Goal: Information Seeking & Learning: Compare options

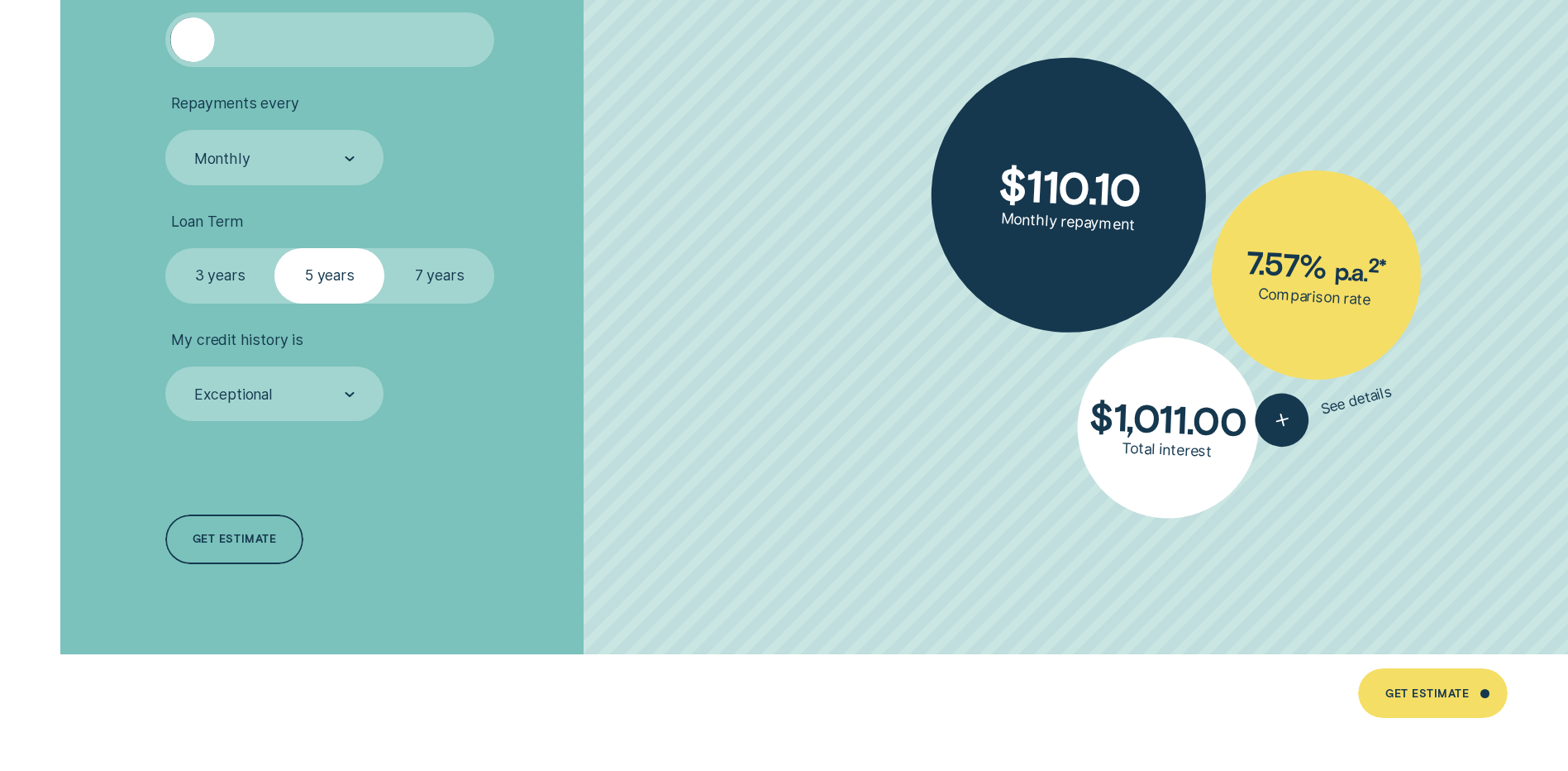
scroll to position [3720, 0]
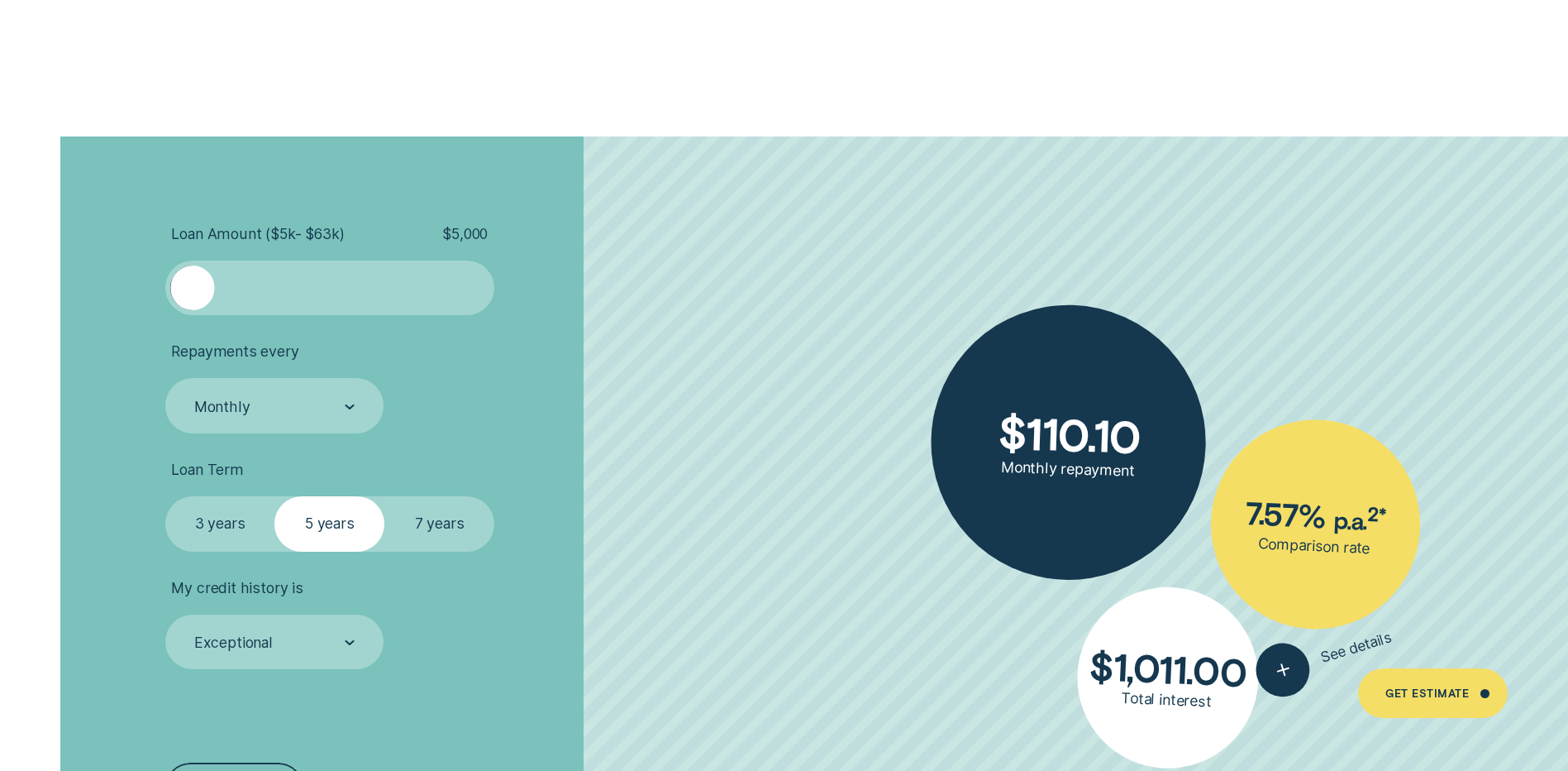
click at [266, 286] on div at bounding box center [330, 287] width 274 height 44
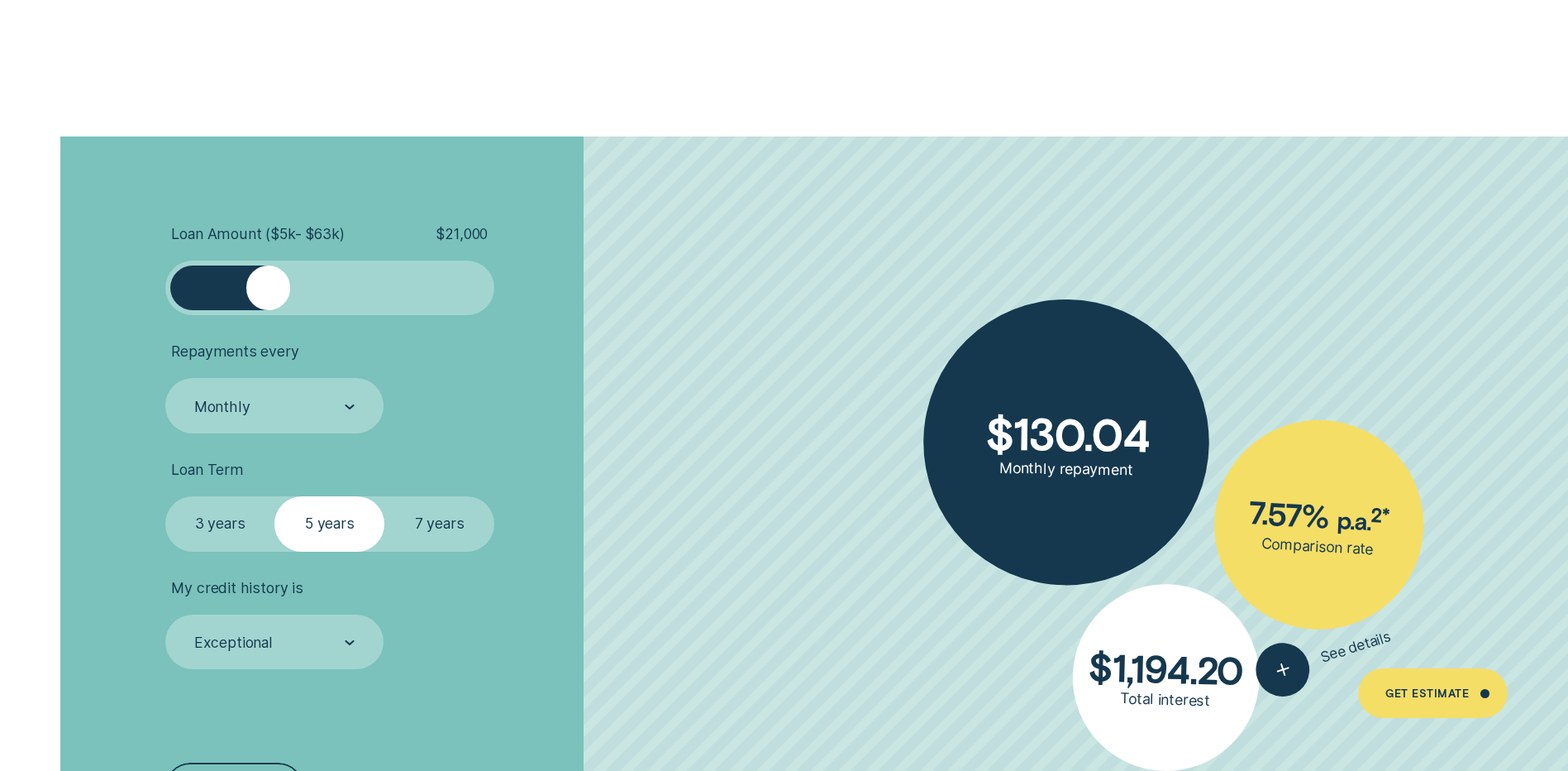
click at [293, 286] on div at bounding box center [330, 287] width 274 height 44
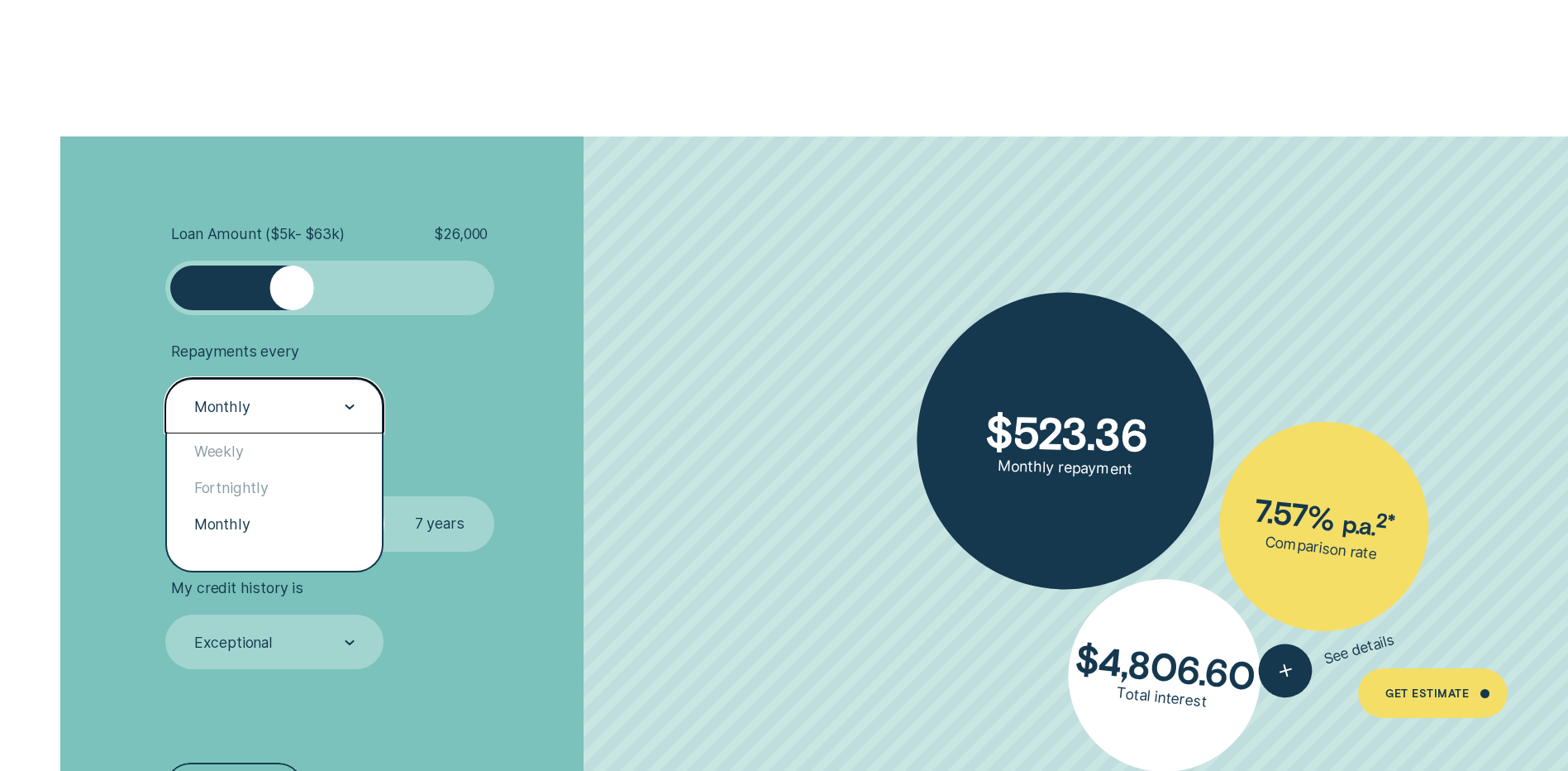
click at [350, 406] on icon at bounding box center [350, 407] width 10 height 5
click at [257, 485] on div "Fortnightly" at bounding box center [274, 487] width 215 height 36
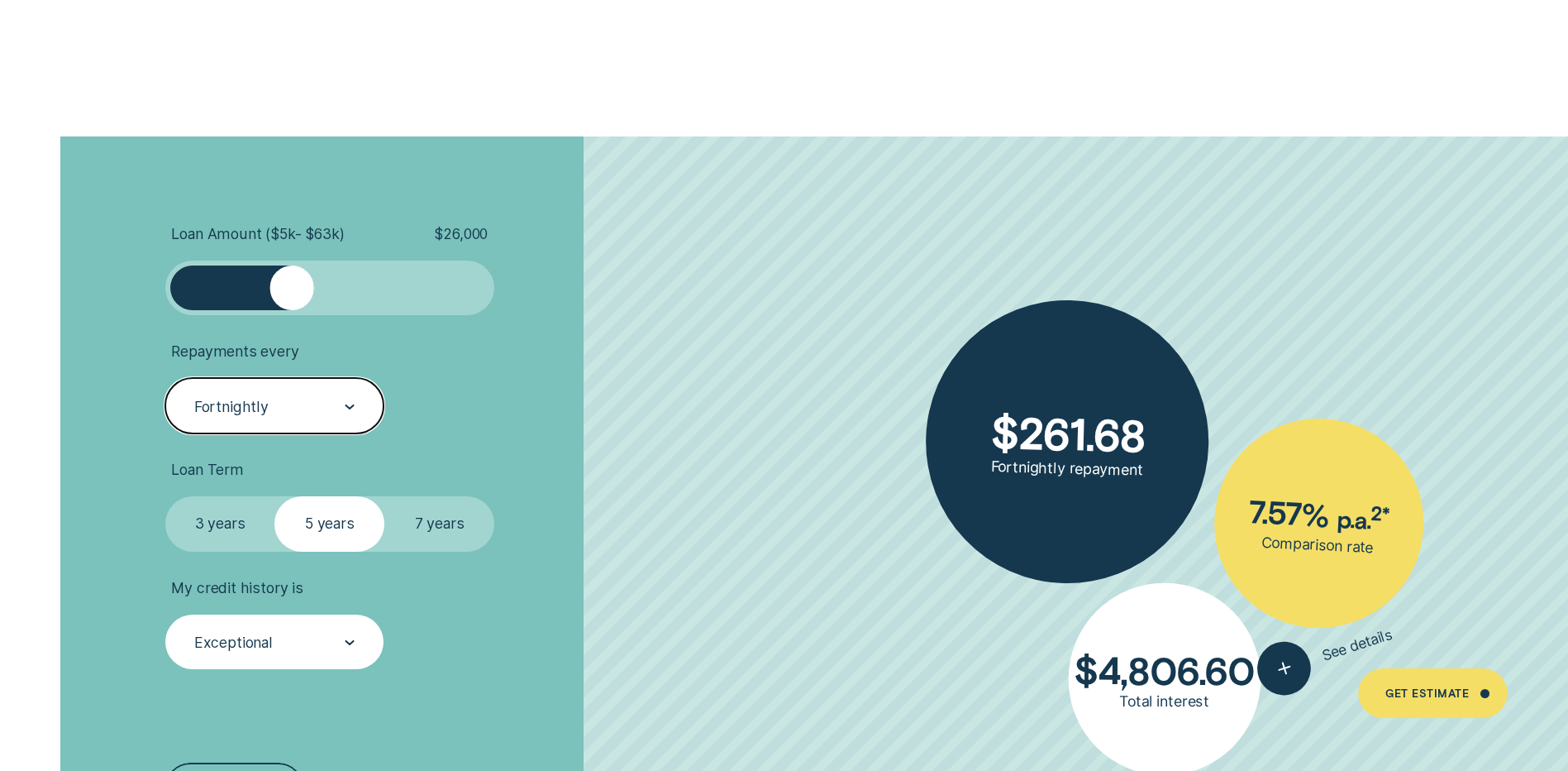
click at [351, 640] on icon at bounding box center [350, 642] width 10 height 5
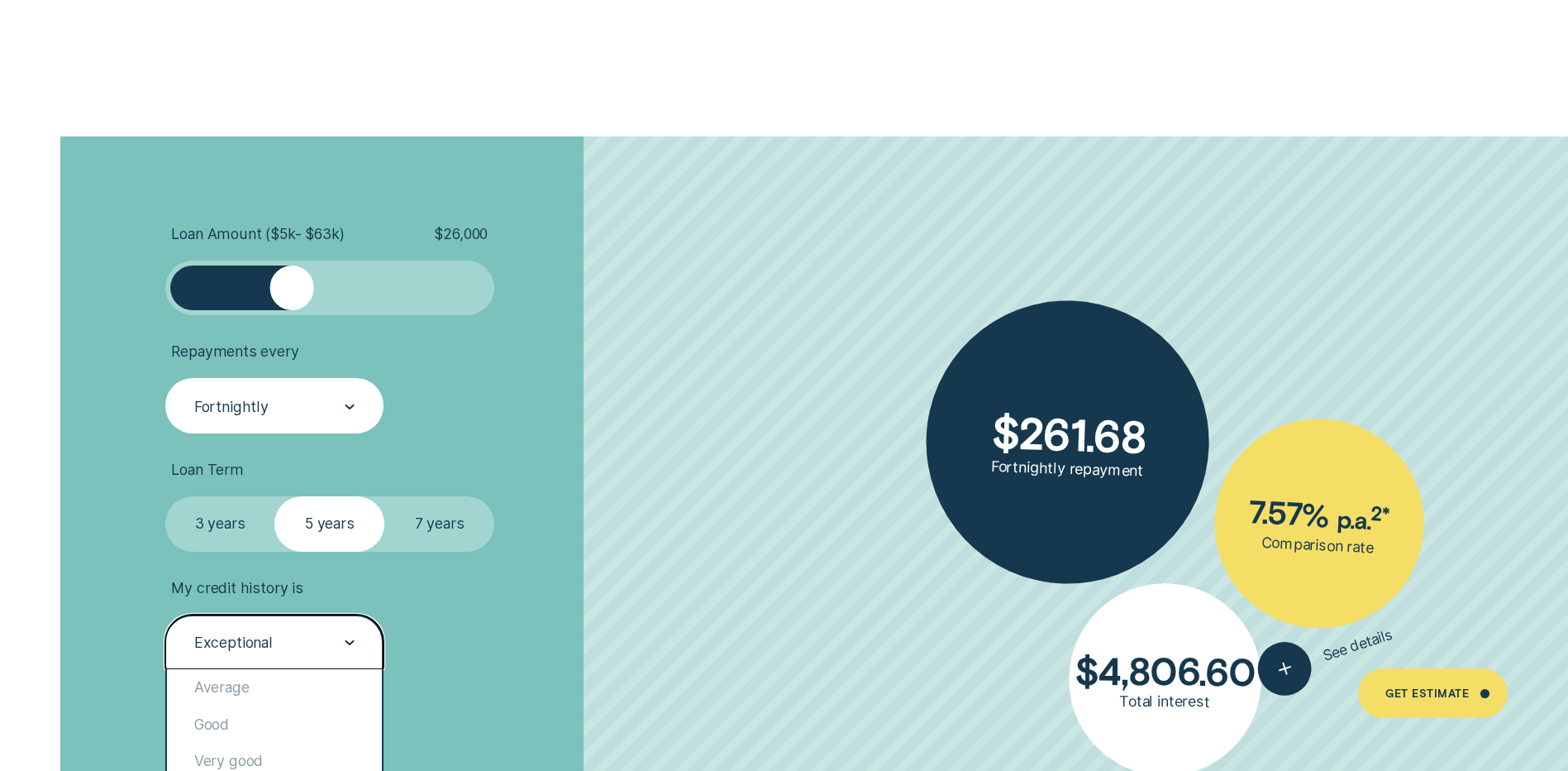
click at [351, 639] on div at bounding box center [350, 642] width 10 height 53
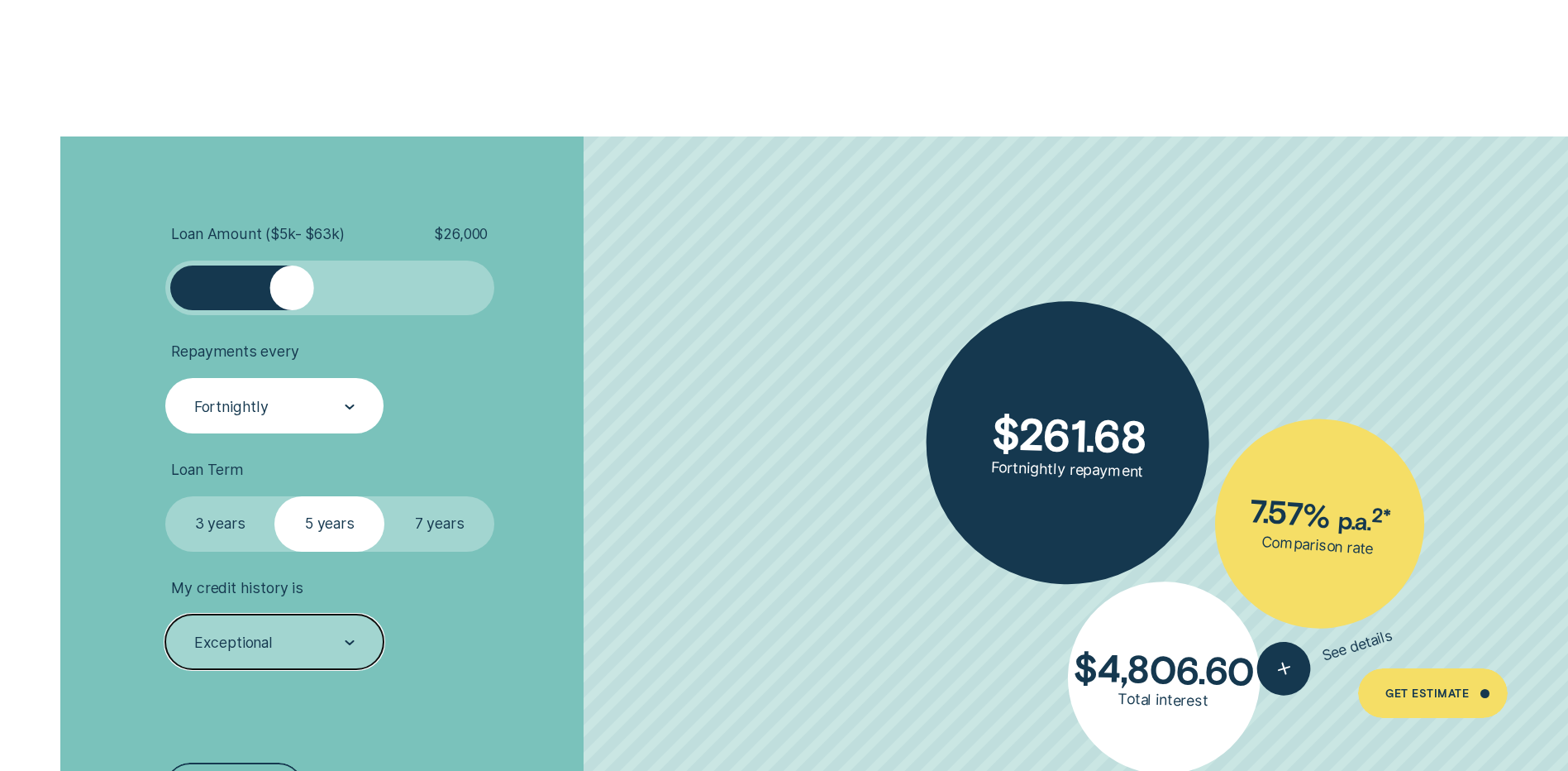
scroll to position [4052, 0]
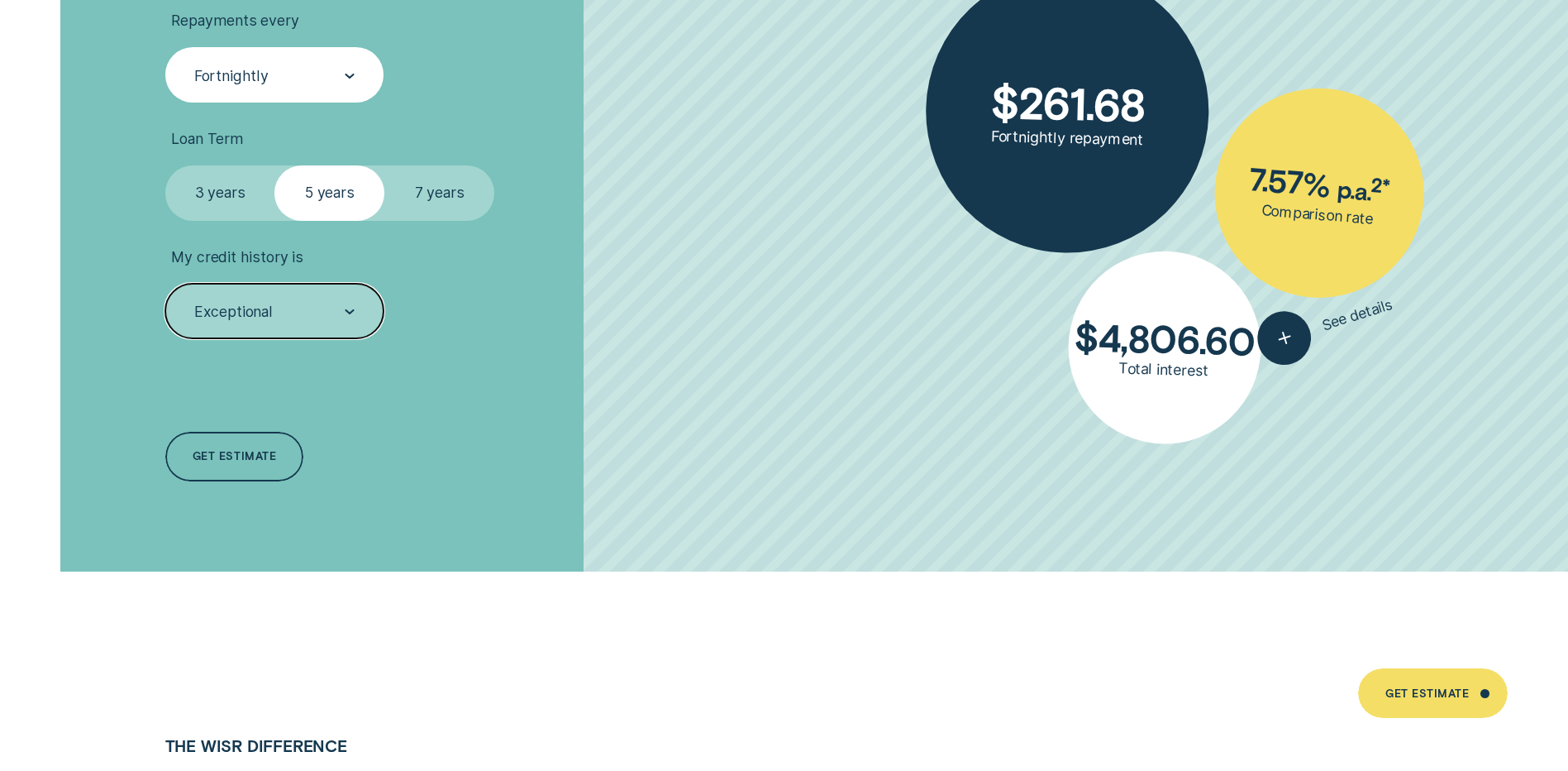
click at [436, 189] on label "7 years" at bounding box center [440, 192] width 110 height 54
click at [385, 165] on input "7 years" at bounding box center [385, 165] width 0 height 0
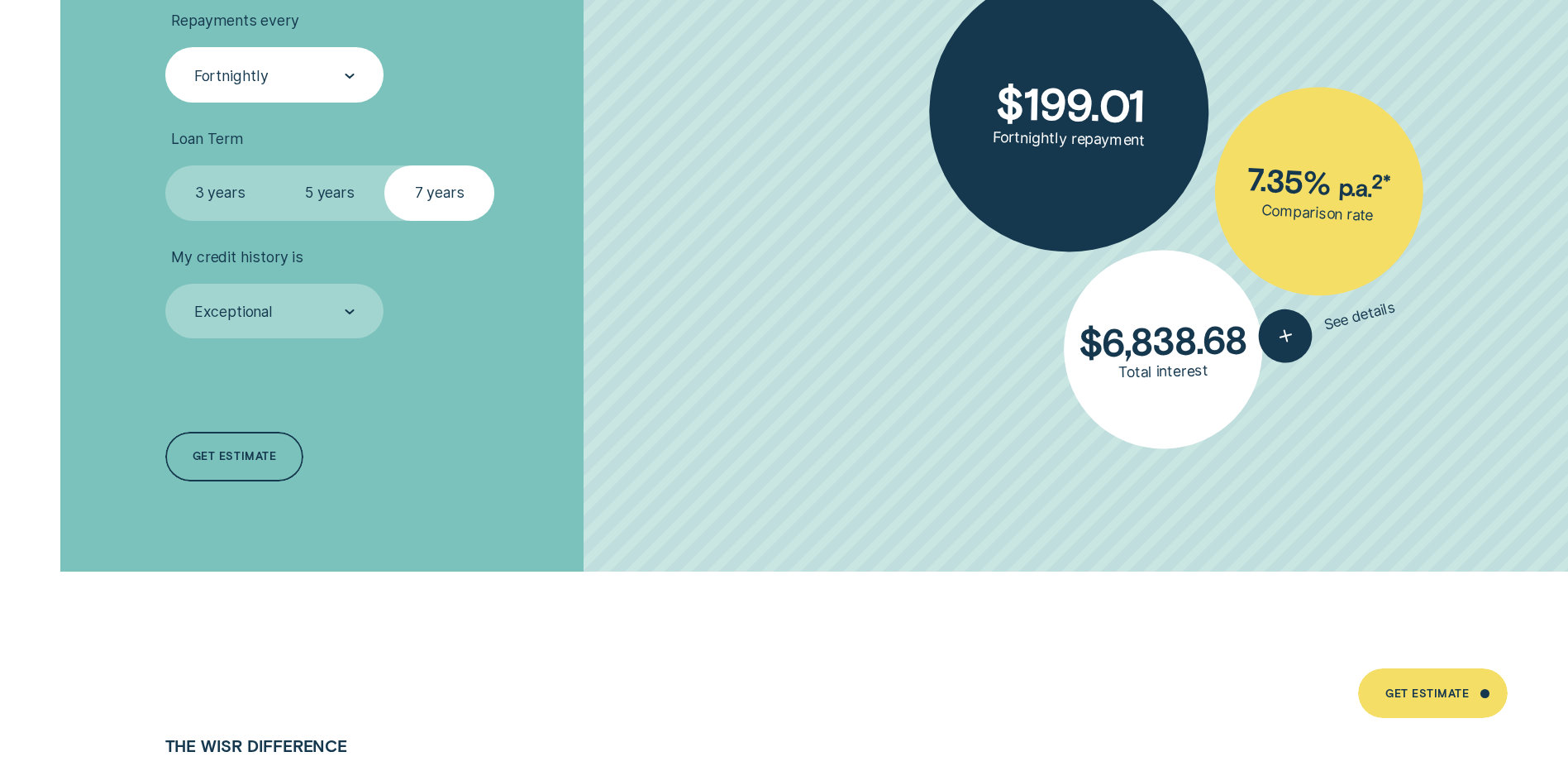
click at [330, 194] on label "5 years" at bounding box center [330, 192] width 110 height 54
click at [274, 165] on input "5 years" at bounding box center [274, 165] width 0 height 0
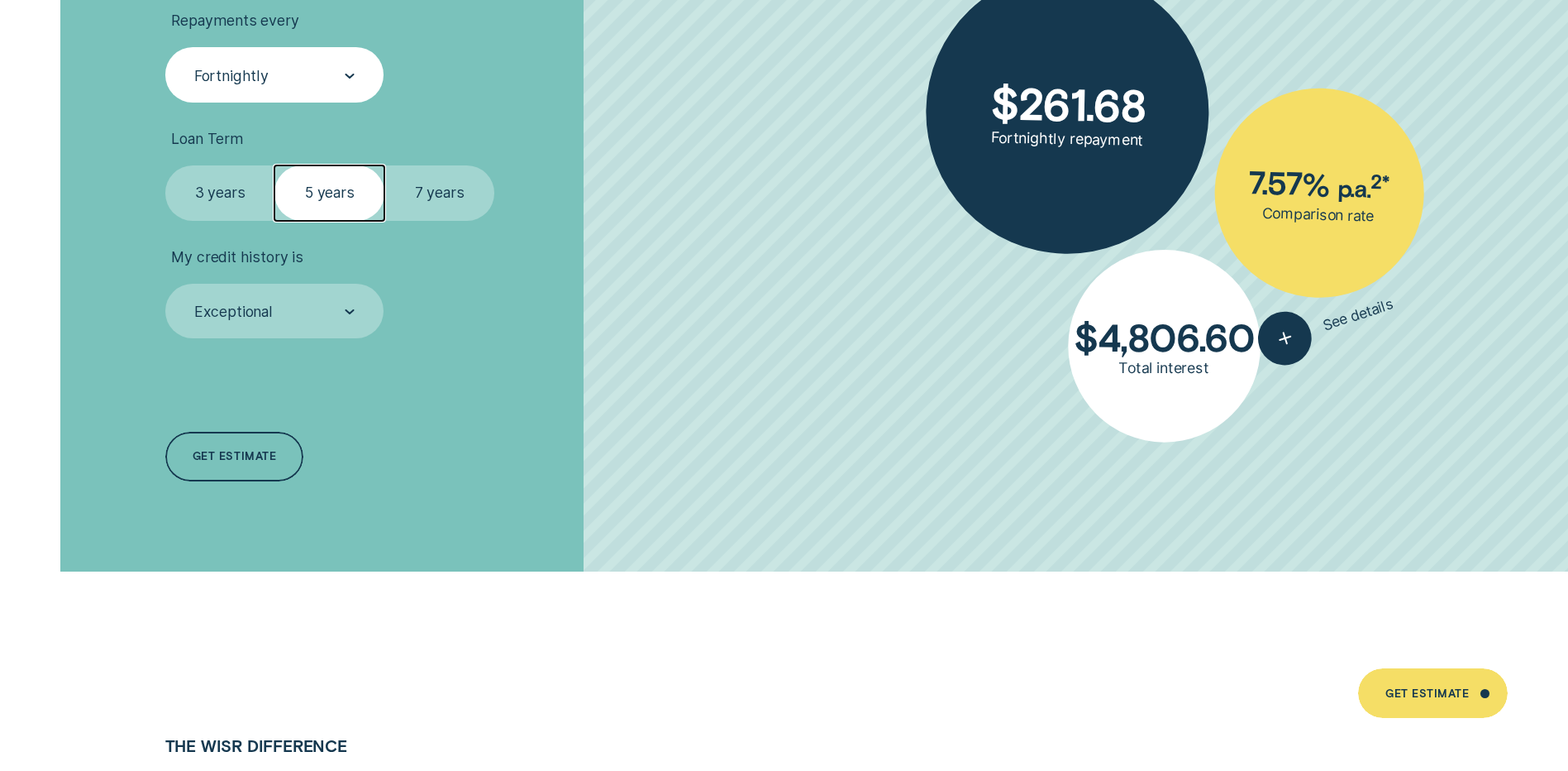
click at [228, 191] on label "3 years" at bounding box center [220, 192] width 110 height 54
click at [165, 165] on input "3 years" at bounding box center [165, 165] width 0 height 0
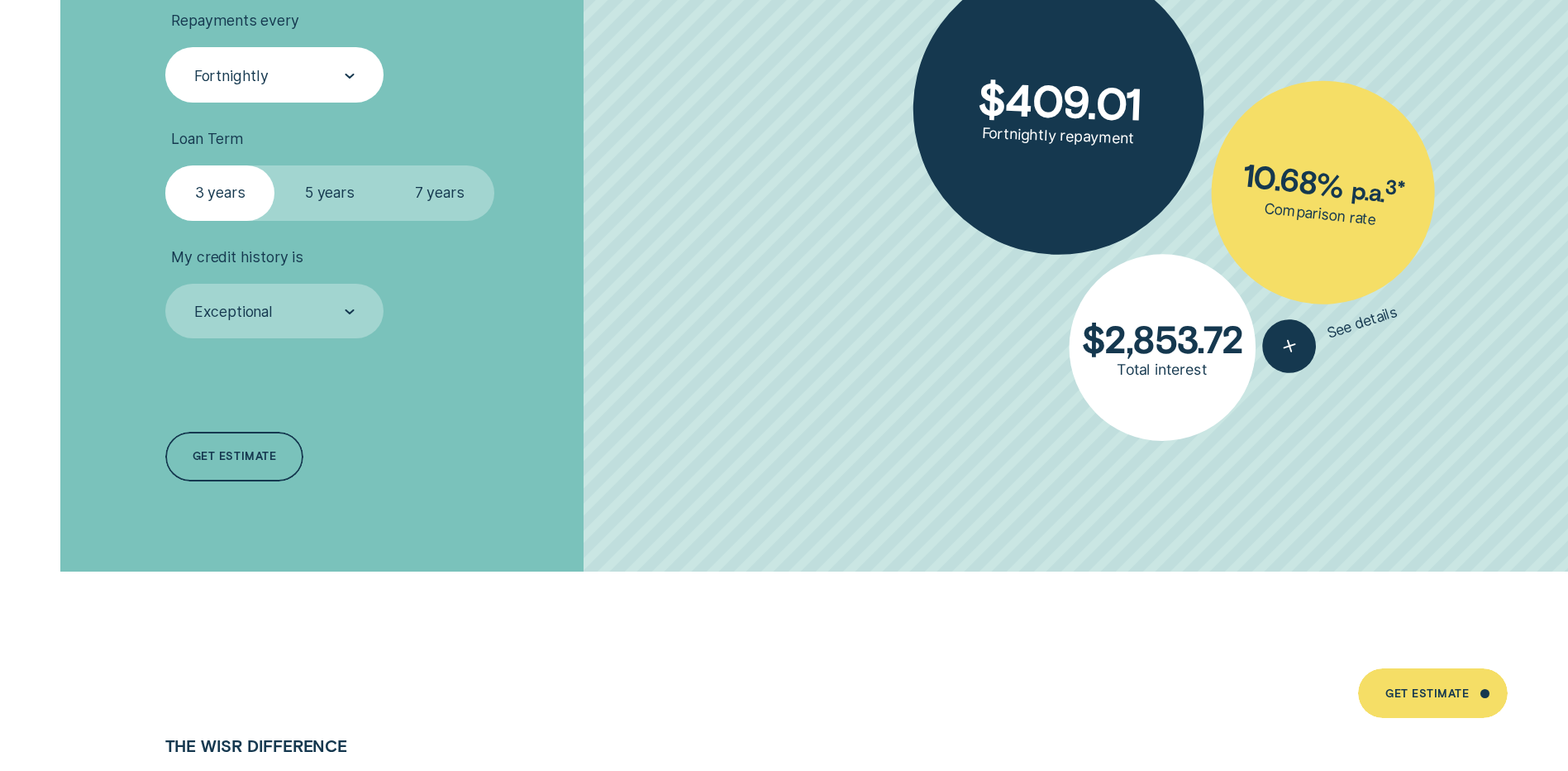
click at [325, 187] on label "5 years" at bounding box center [330, 192] width 110 height 54
click at [274, 165] on input "5 years" at bounding box center [274, 165] width 0 height 0
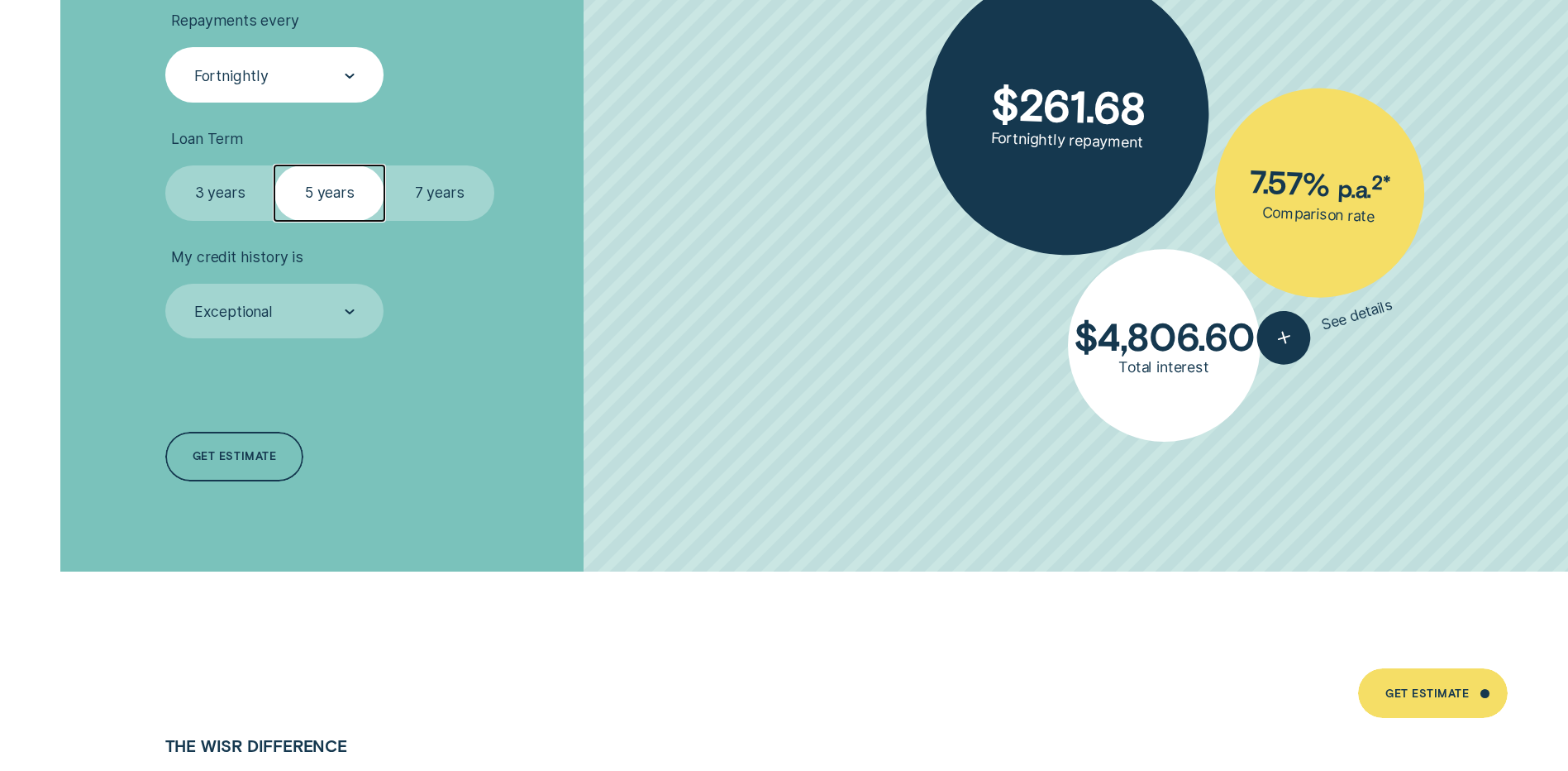
scroll to position [3886, 0]
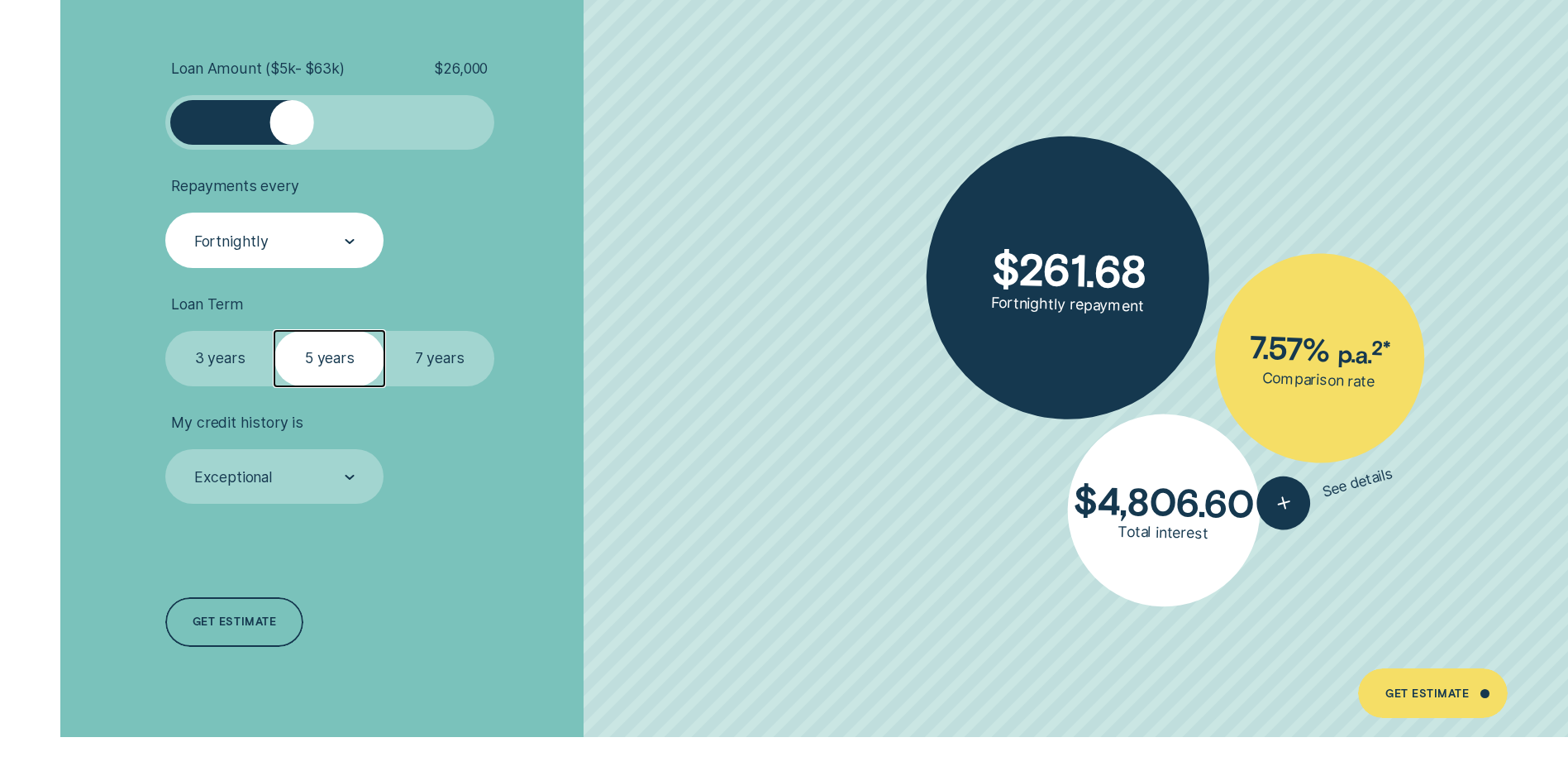
click at [349, 241] on icon at bounding box center [350, 241] width 10 height 5
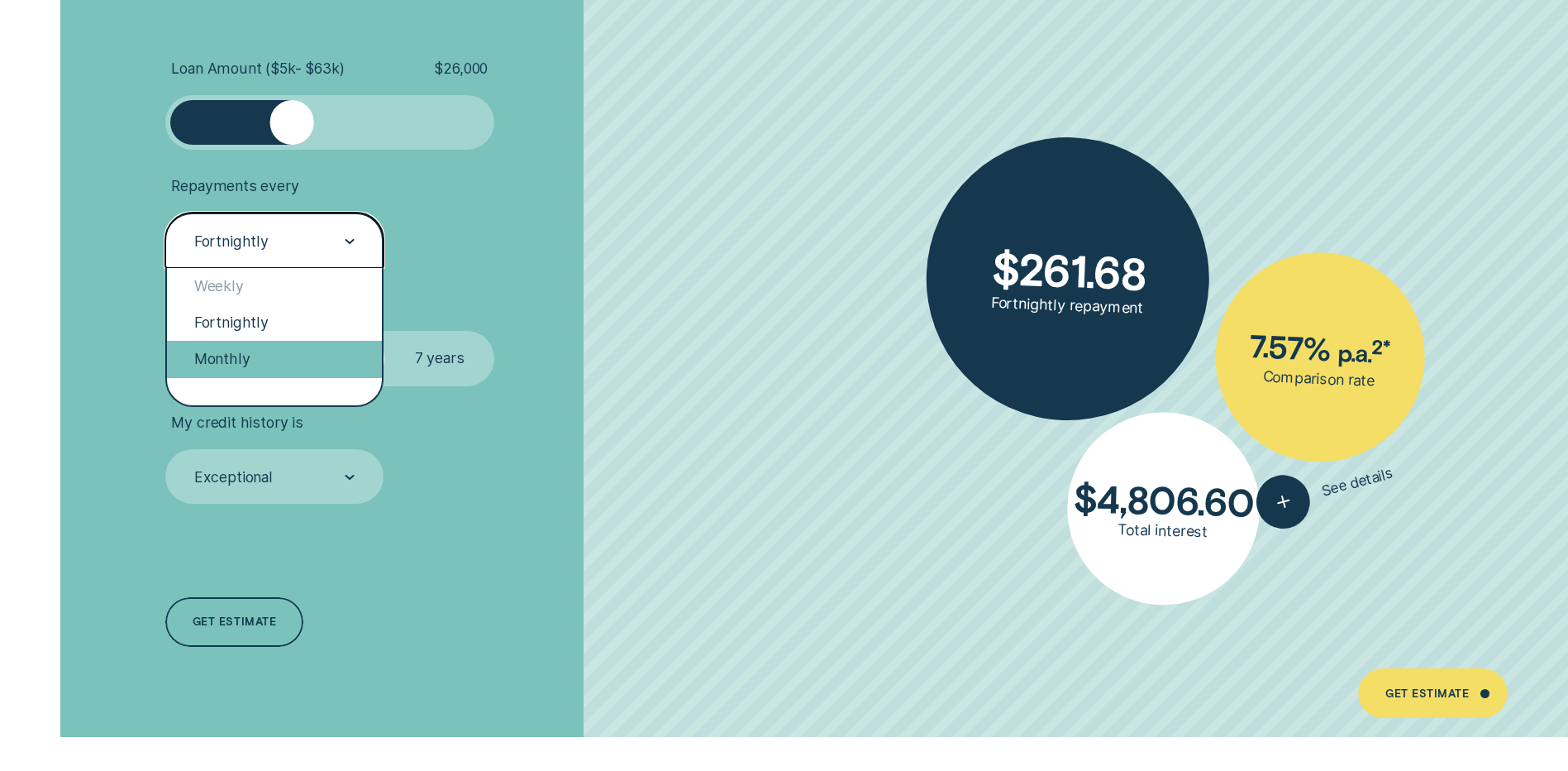
click at [246, 361] on div "Monthly" at bounding box center [274, 358] width 215 height 36
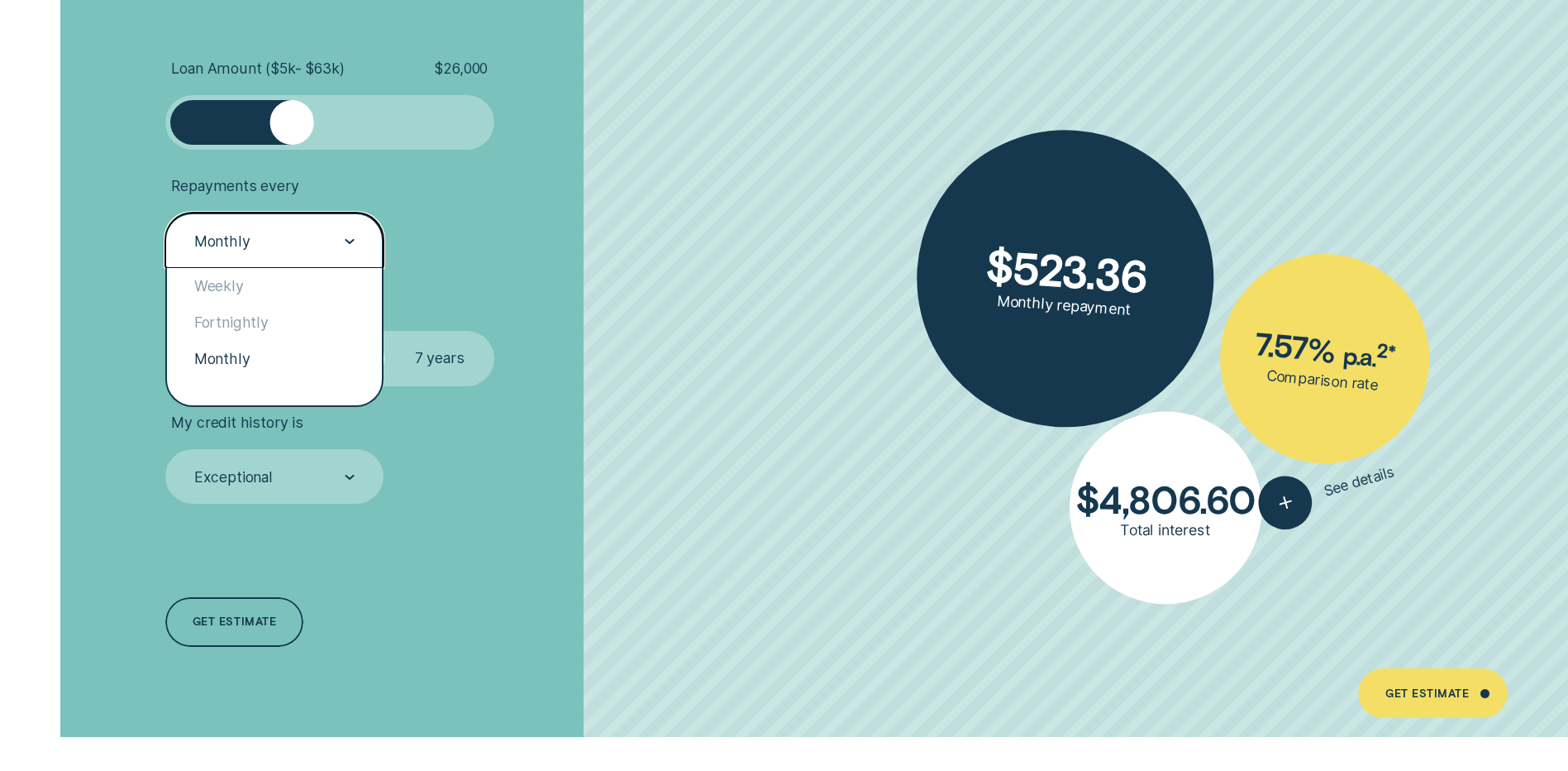
click at [345, 241] on icon at bounding box center [350, 241] width 10 height 5
click at [235, 326] on div "Fortnightly" at bounding box center [274, 322] width 215 height 36
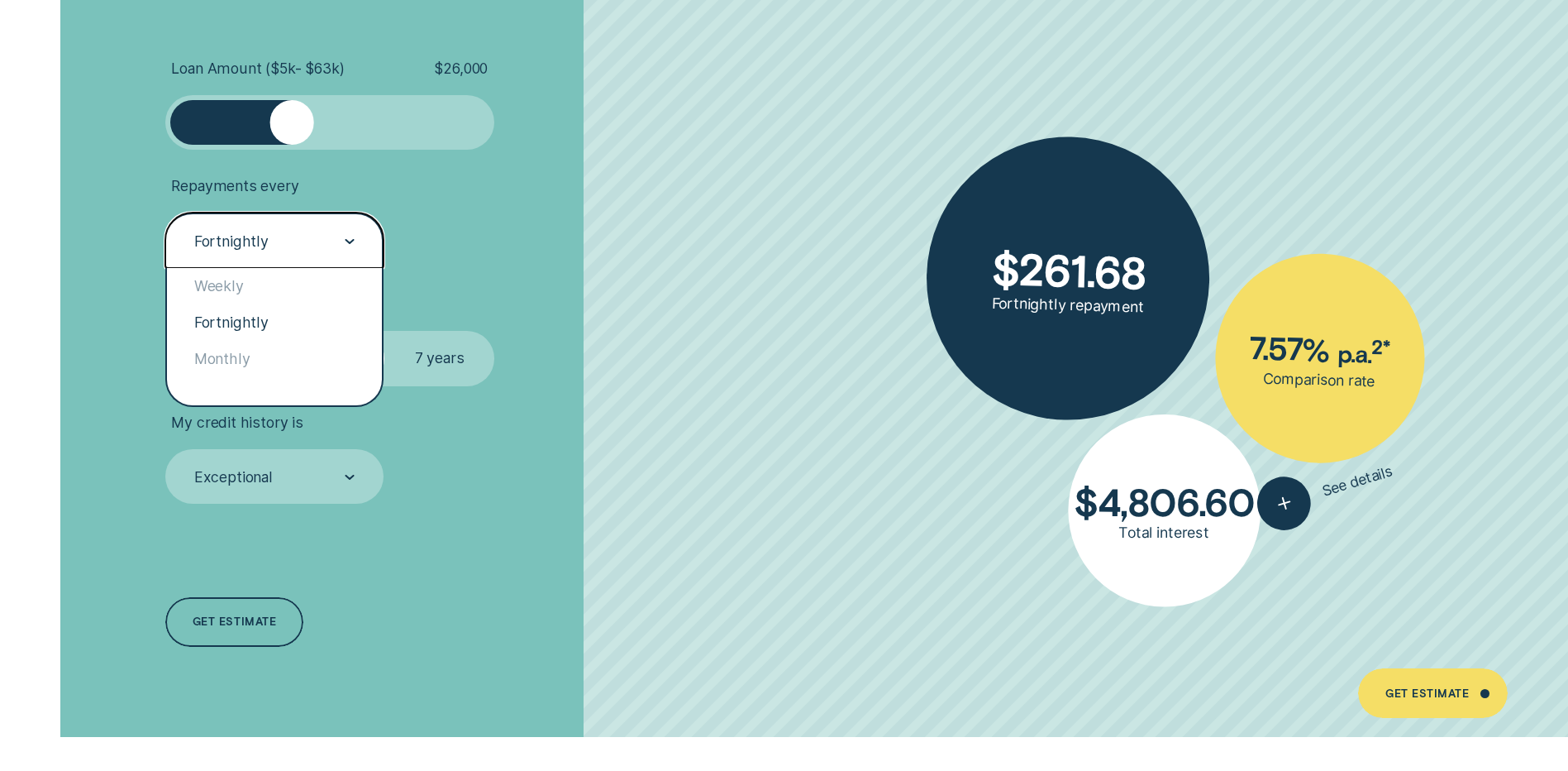
click at [352, 243] on icon at bounding box center [350, 241] width 10 height 5
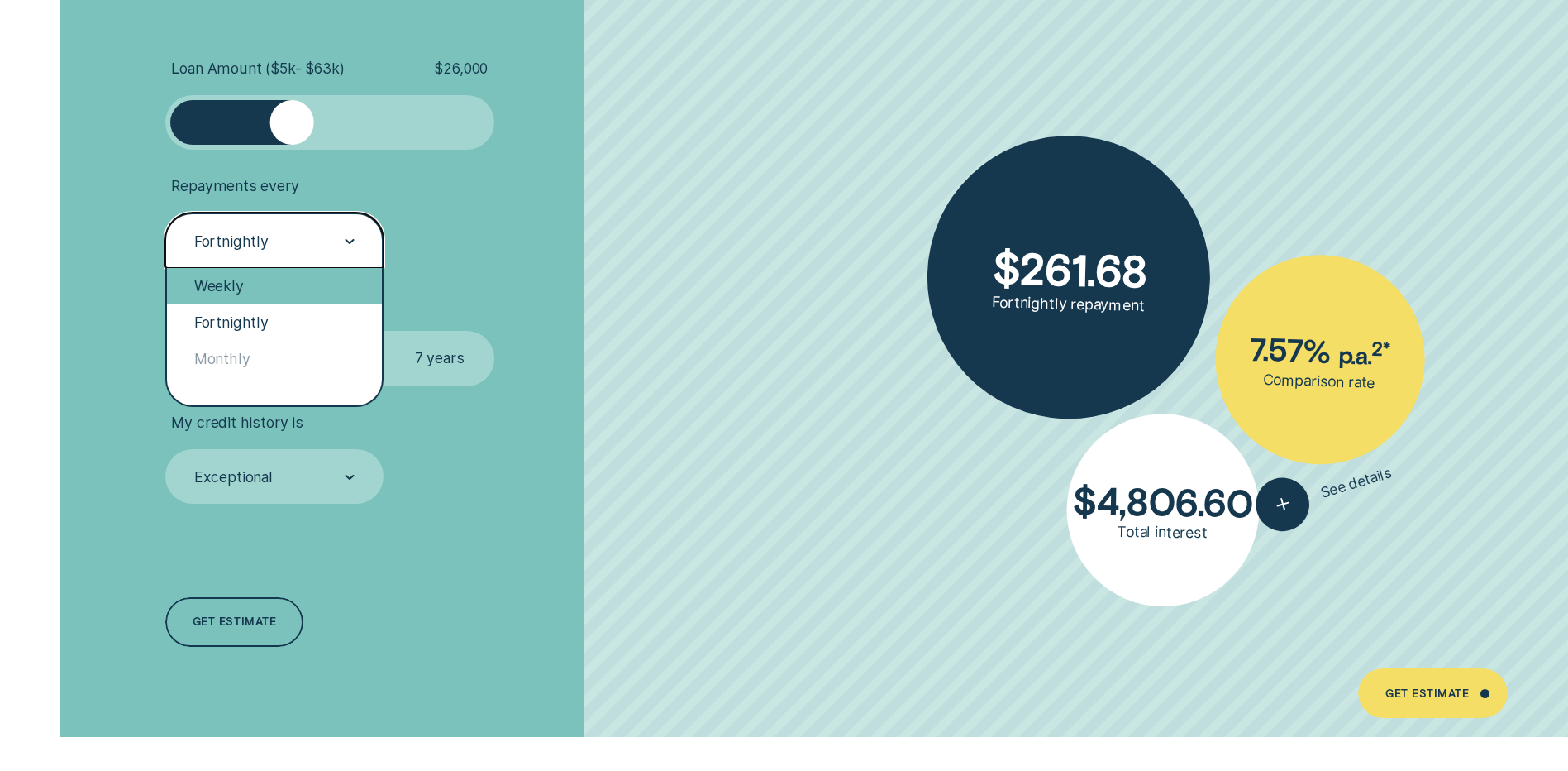
click at [248, 280] on div "Weekly" at bounding box center [274, 286] width 215 height 36
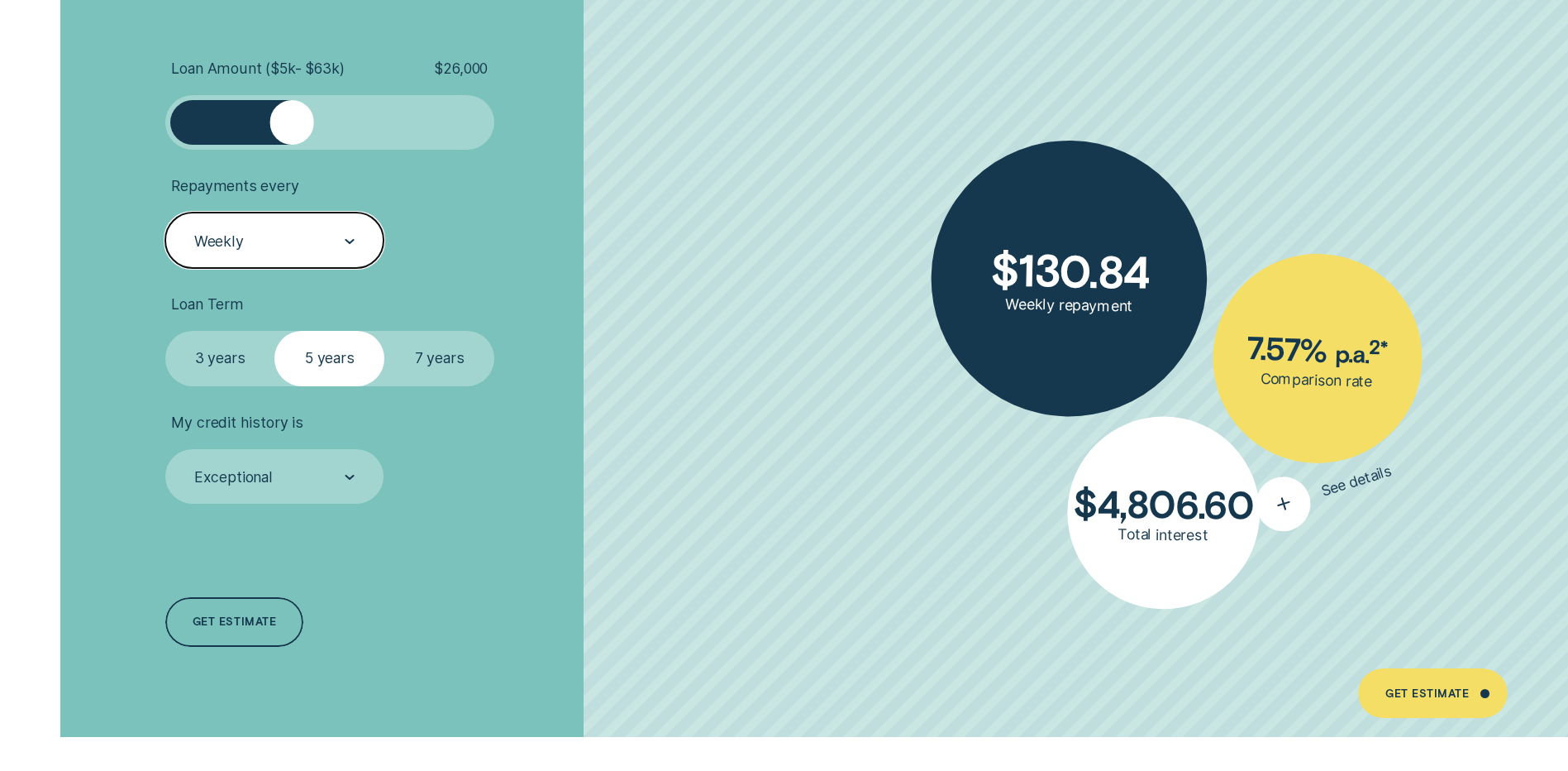
click at [1277, 498] on icon "button" at bounding box center [1283, 504] width 34 height 32
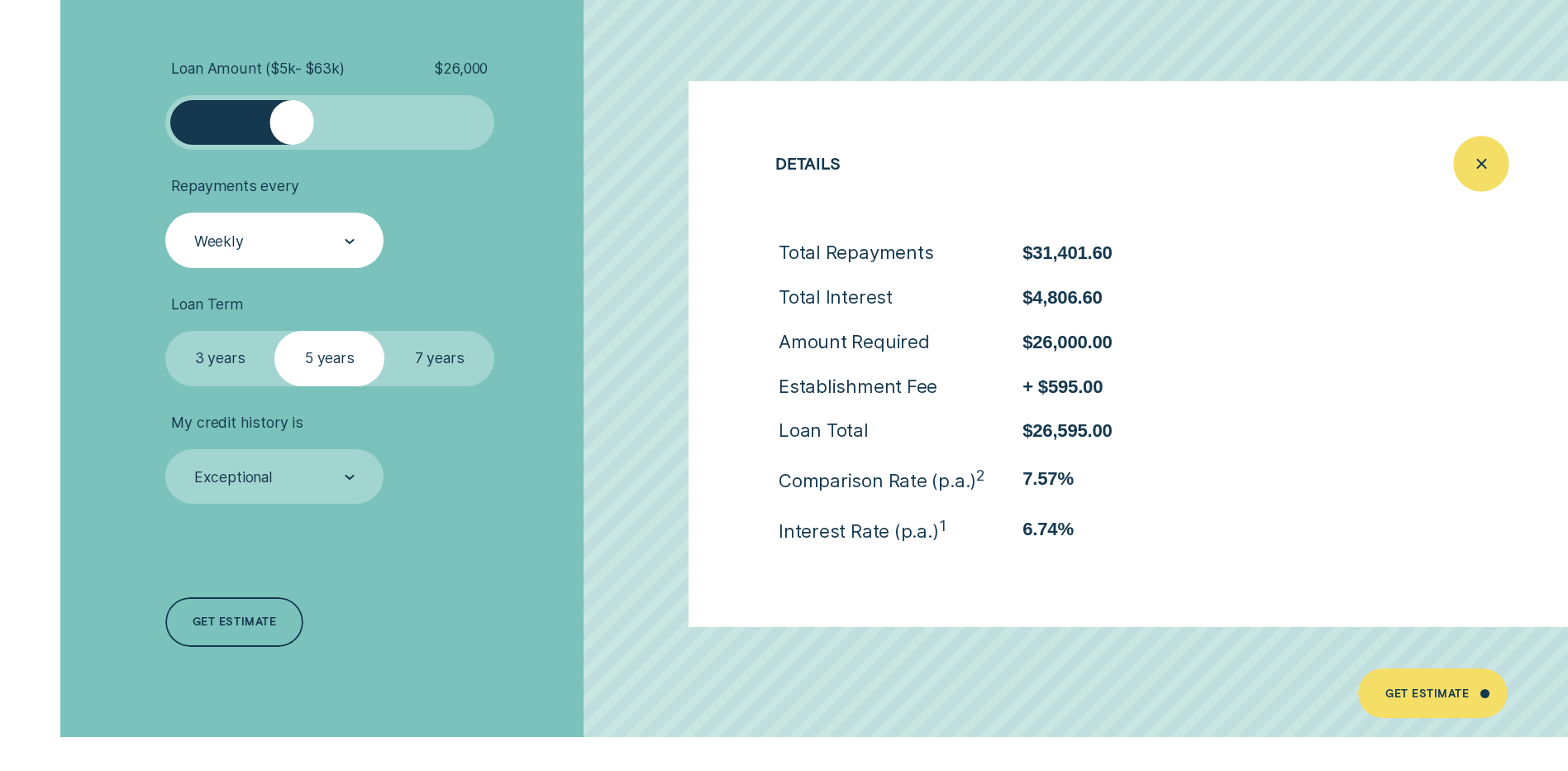
click at [1481, 160] on icon "Close loan details" at bounding box center [1481, 164] width 28 height 25
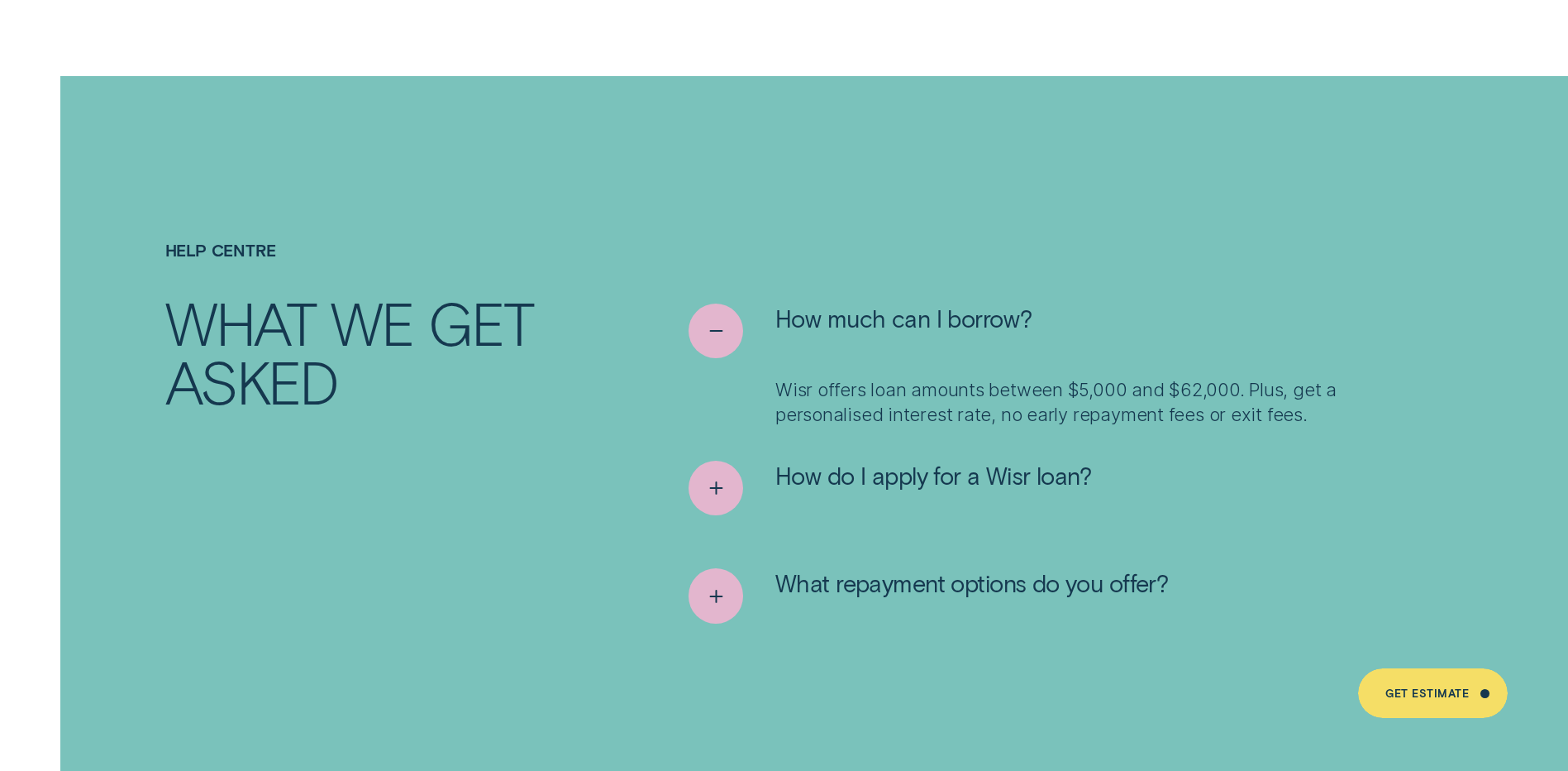
scroll to position [8351, 0]
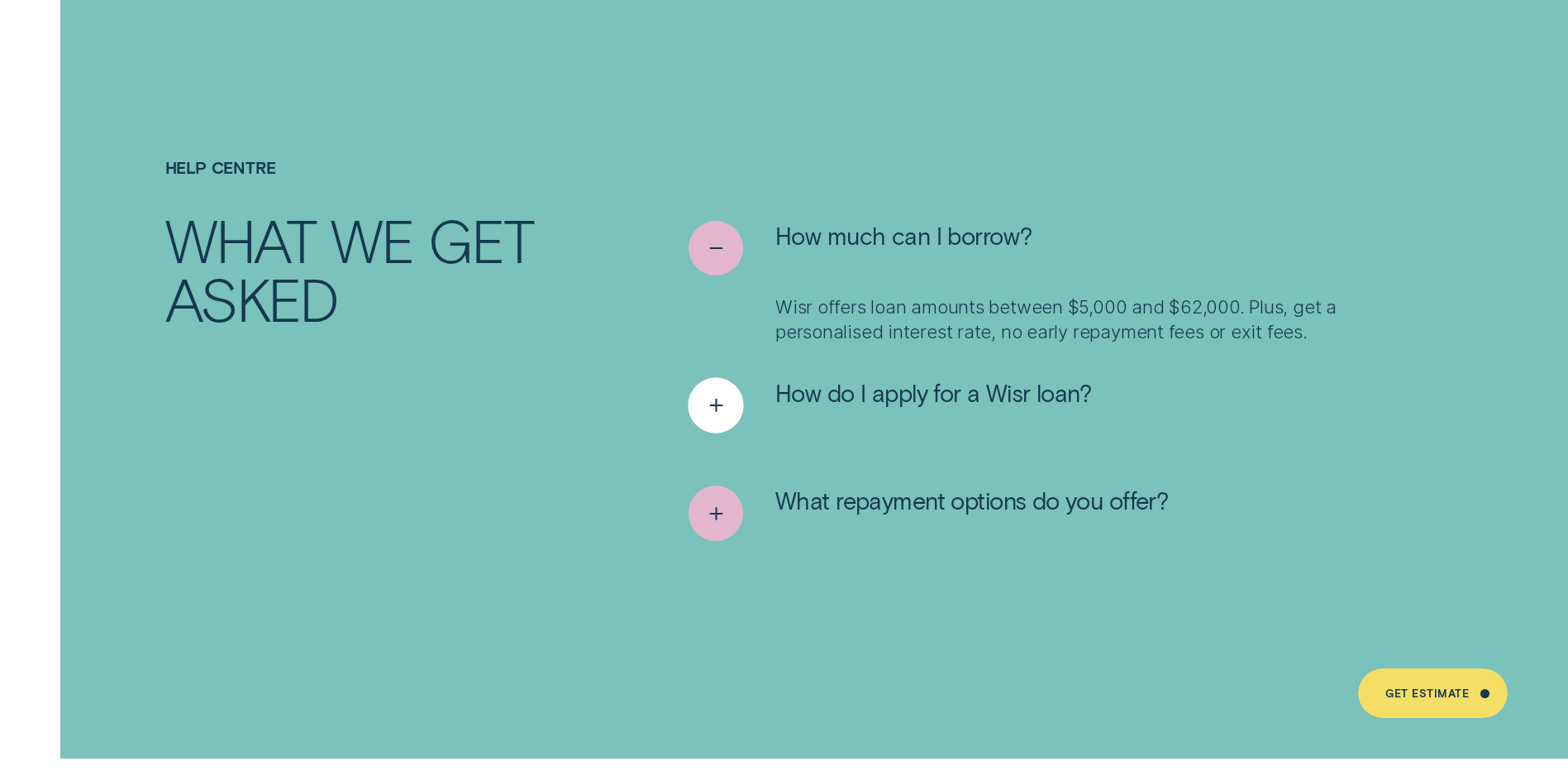
click at [721, 393] on icon "See more" at bounding box center [716, 406] width 28 height 25
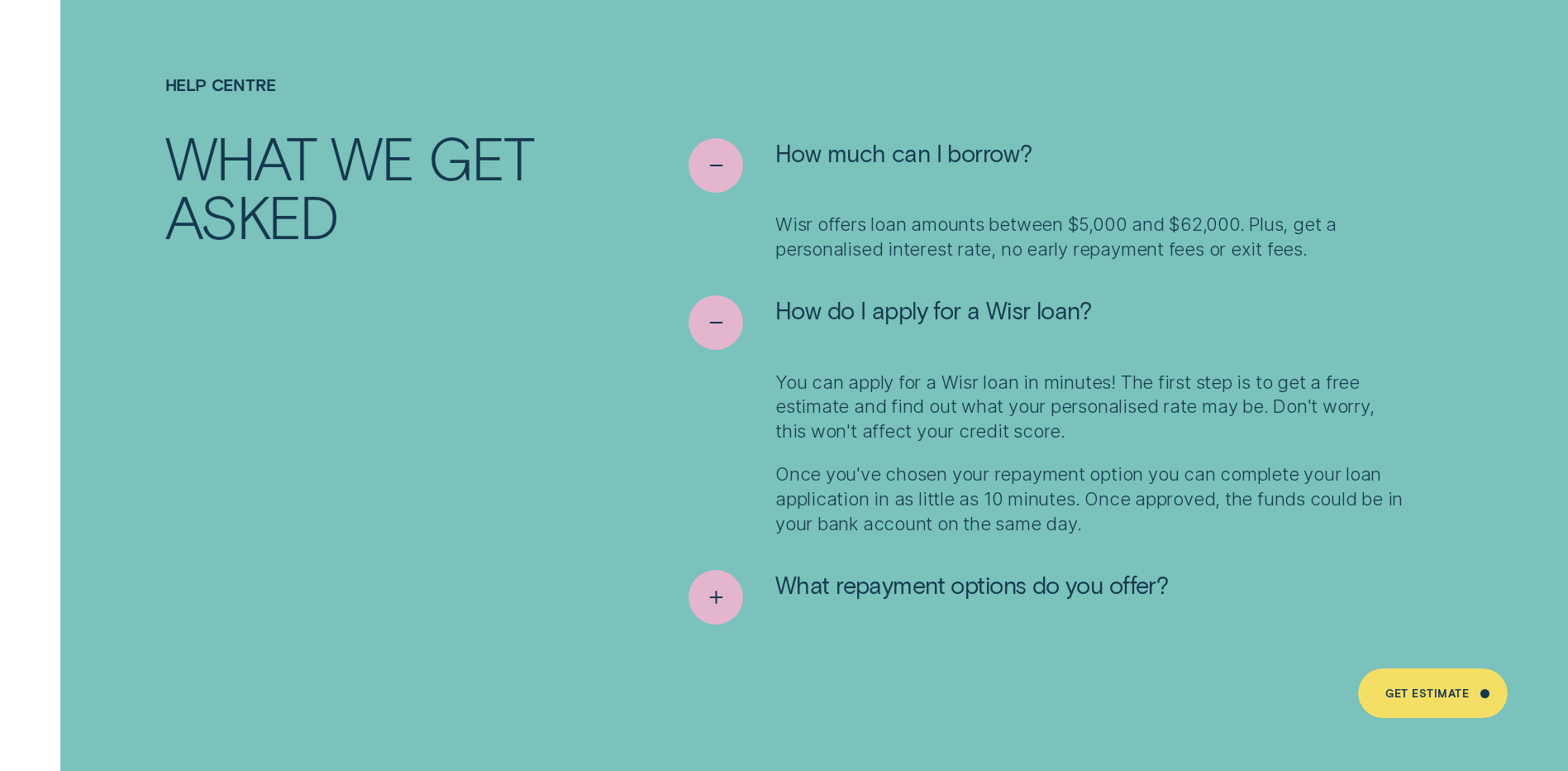
scroll to position [8682, 0]
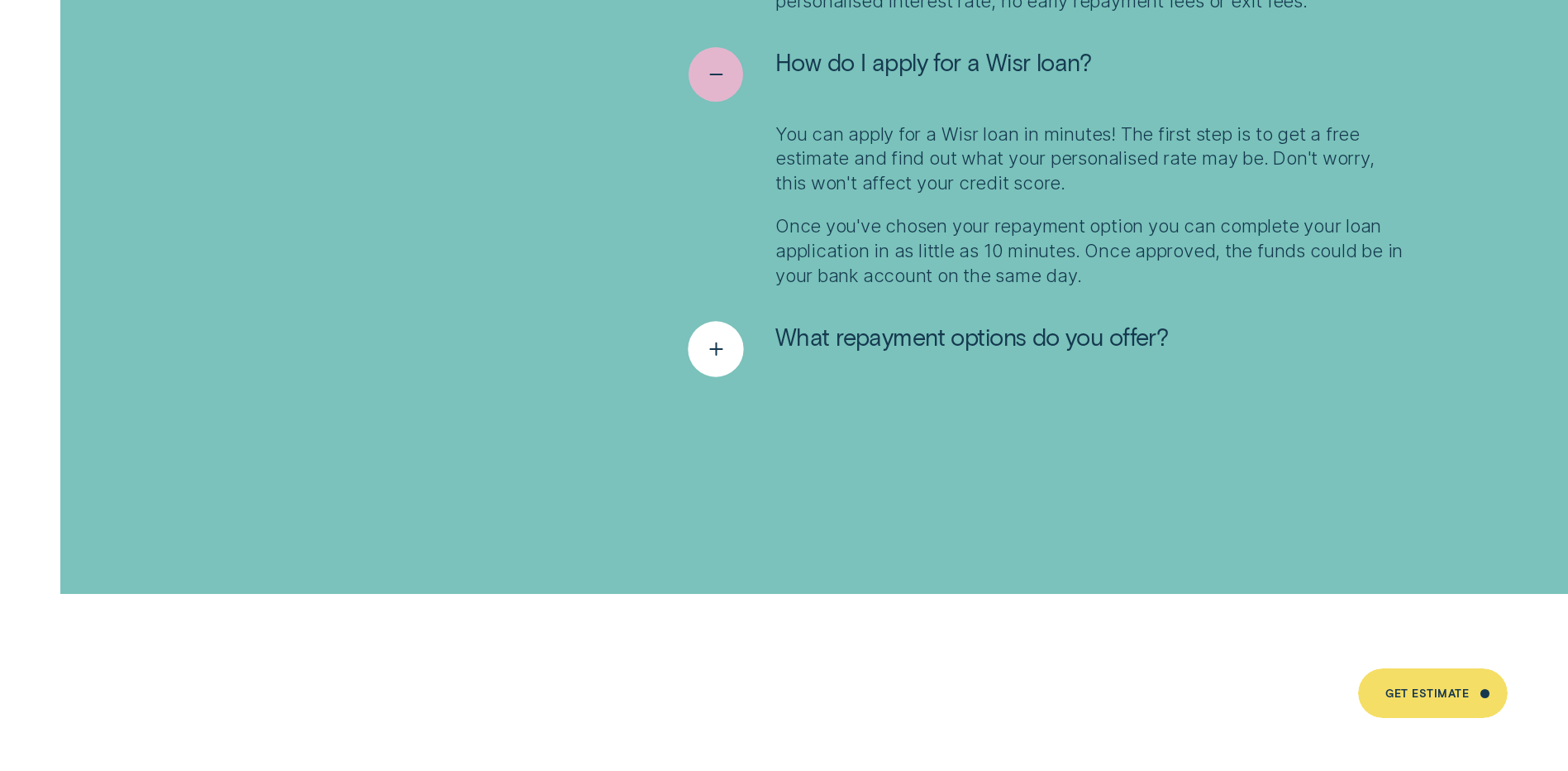
click at [714, 349] on line "See more" at bounding box center [716, 349] width 12 height 0
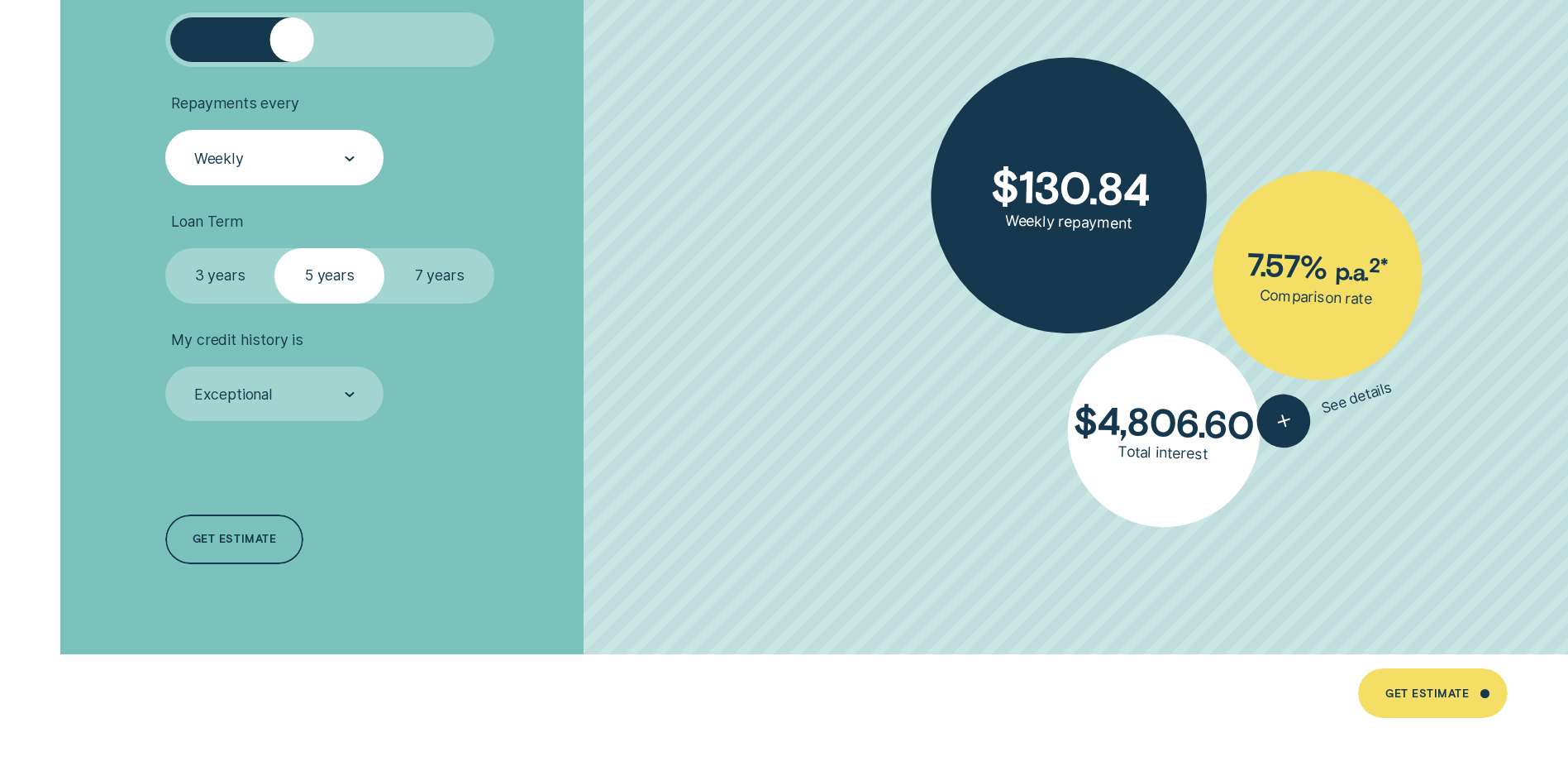
scroll to position [3803, 0]
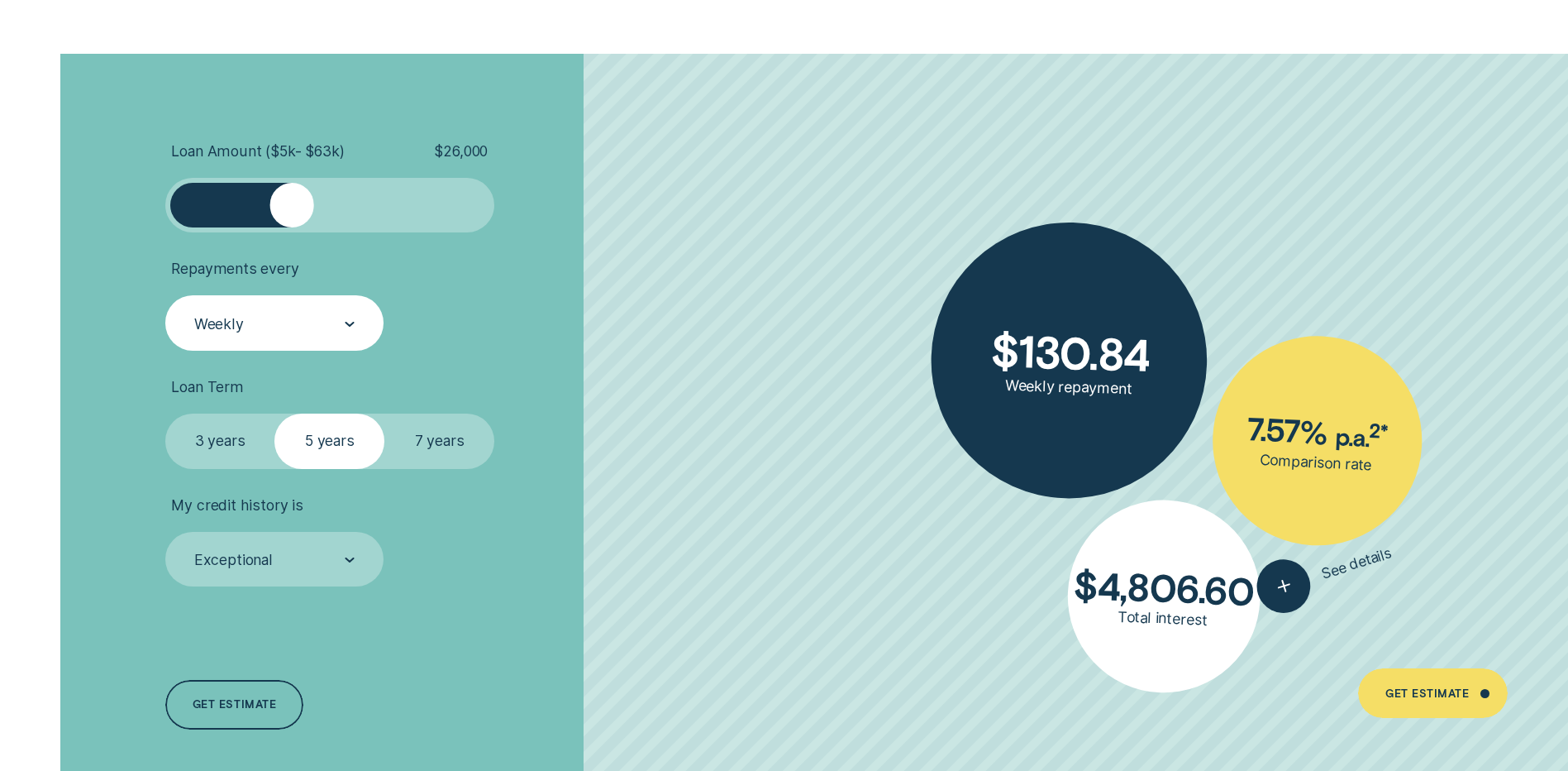
click at [394, 216] on div at bounding box center [330, 205] width 274 height 44
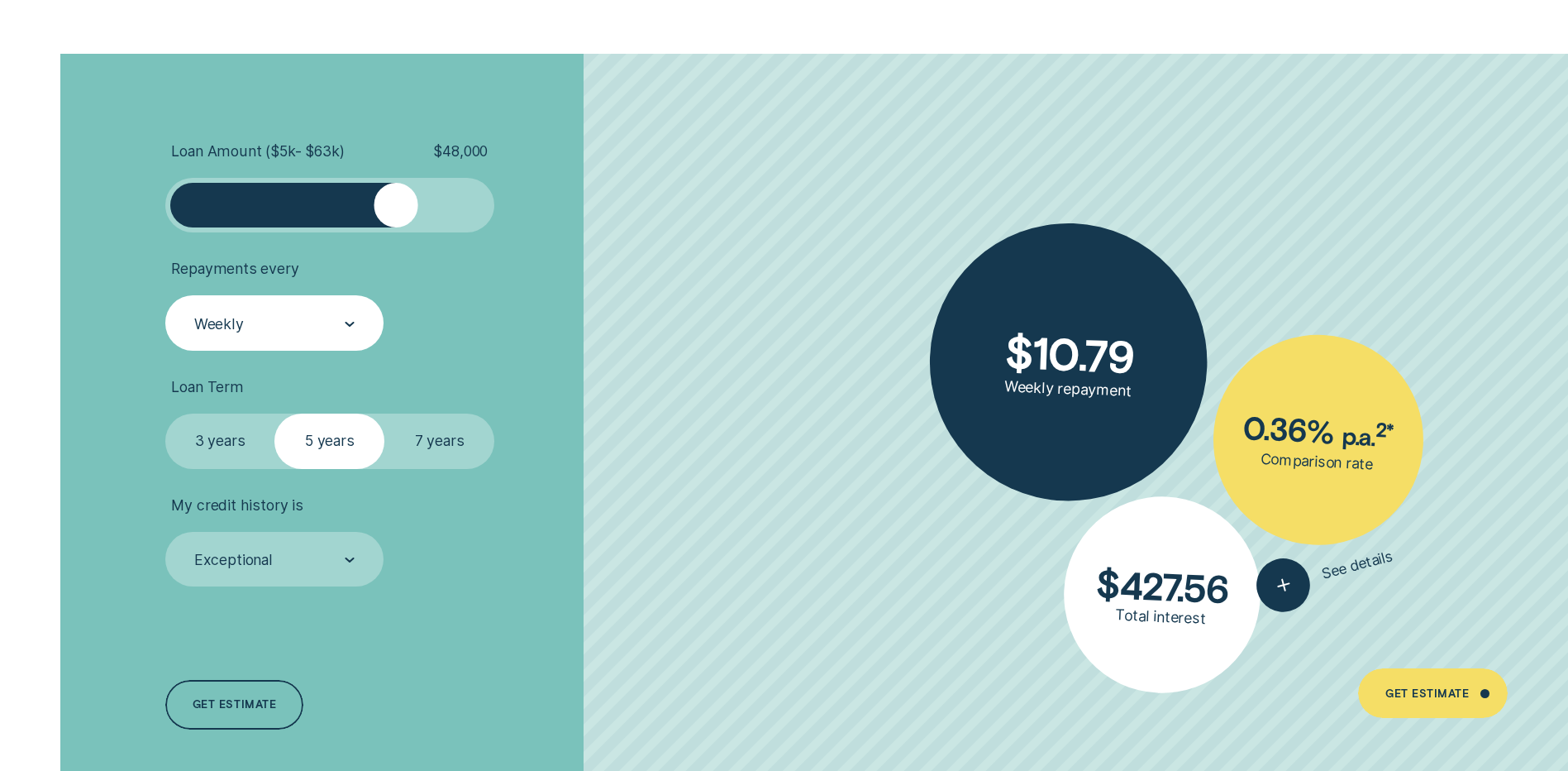
click at [429, 208] on div at bounding box center [330, 205] width 274 height 44
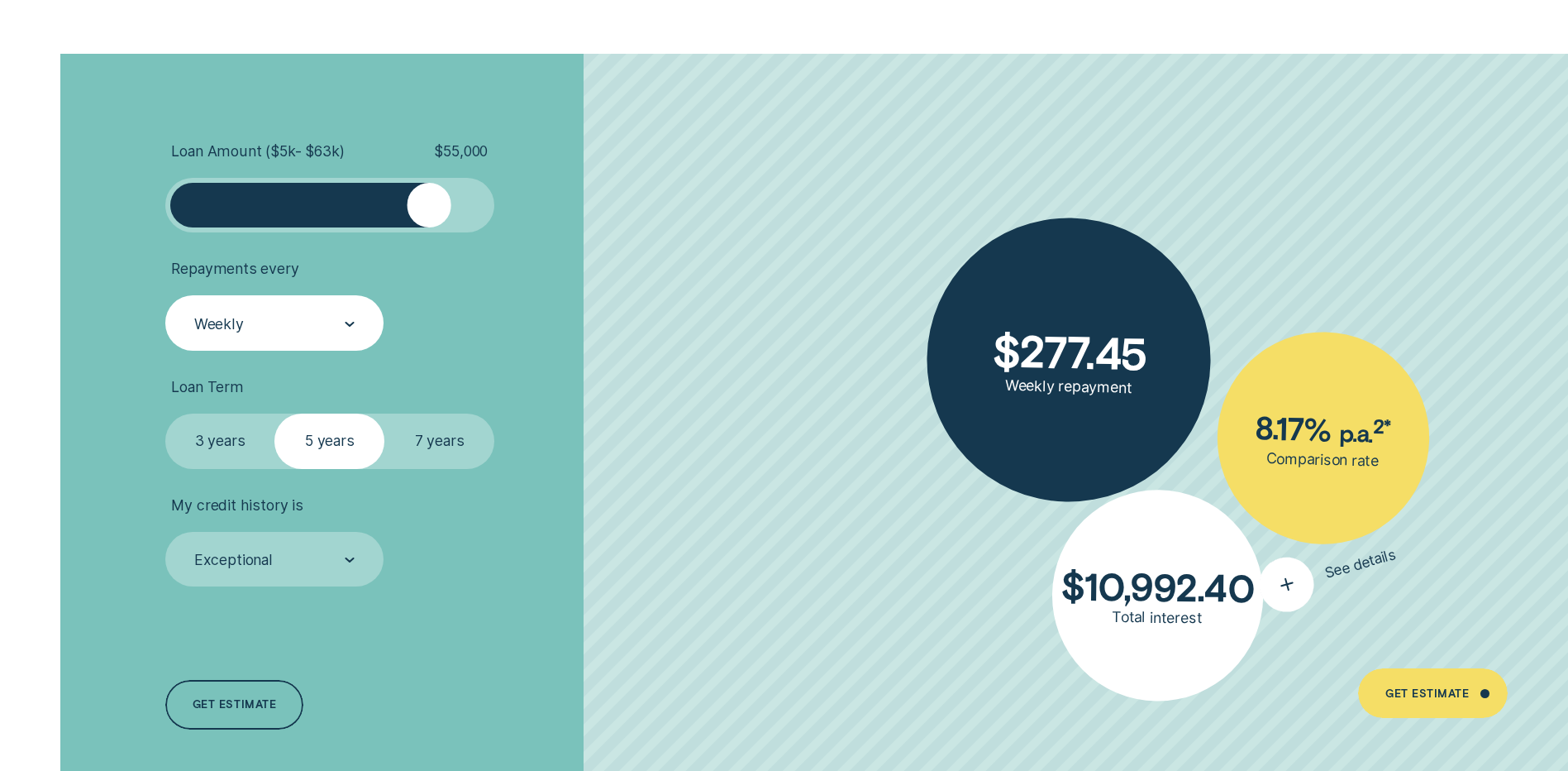
click at [1295, 588] on icon "button" at bounding box center [1287, 584] width 33 height 31
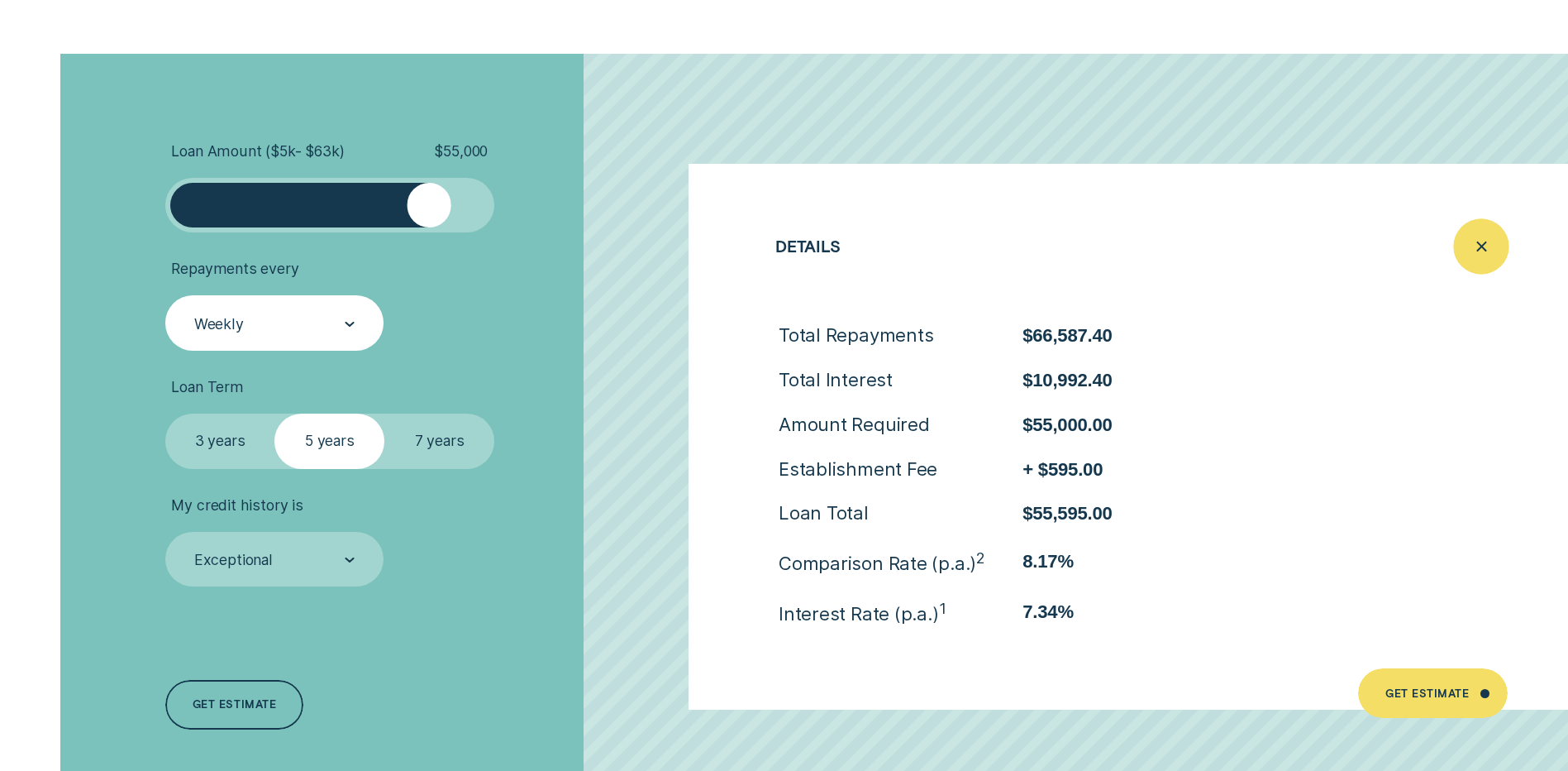
click at [1482, 249] on icon "Close loan details" at bounding box center [1481, 246] width 28 height 25
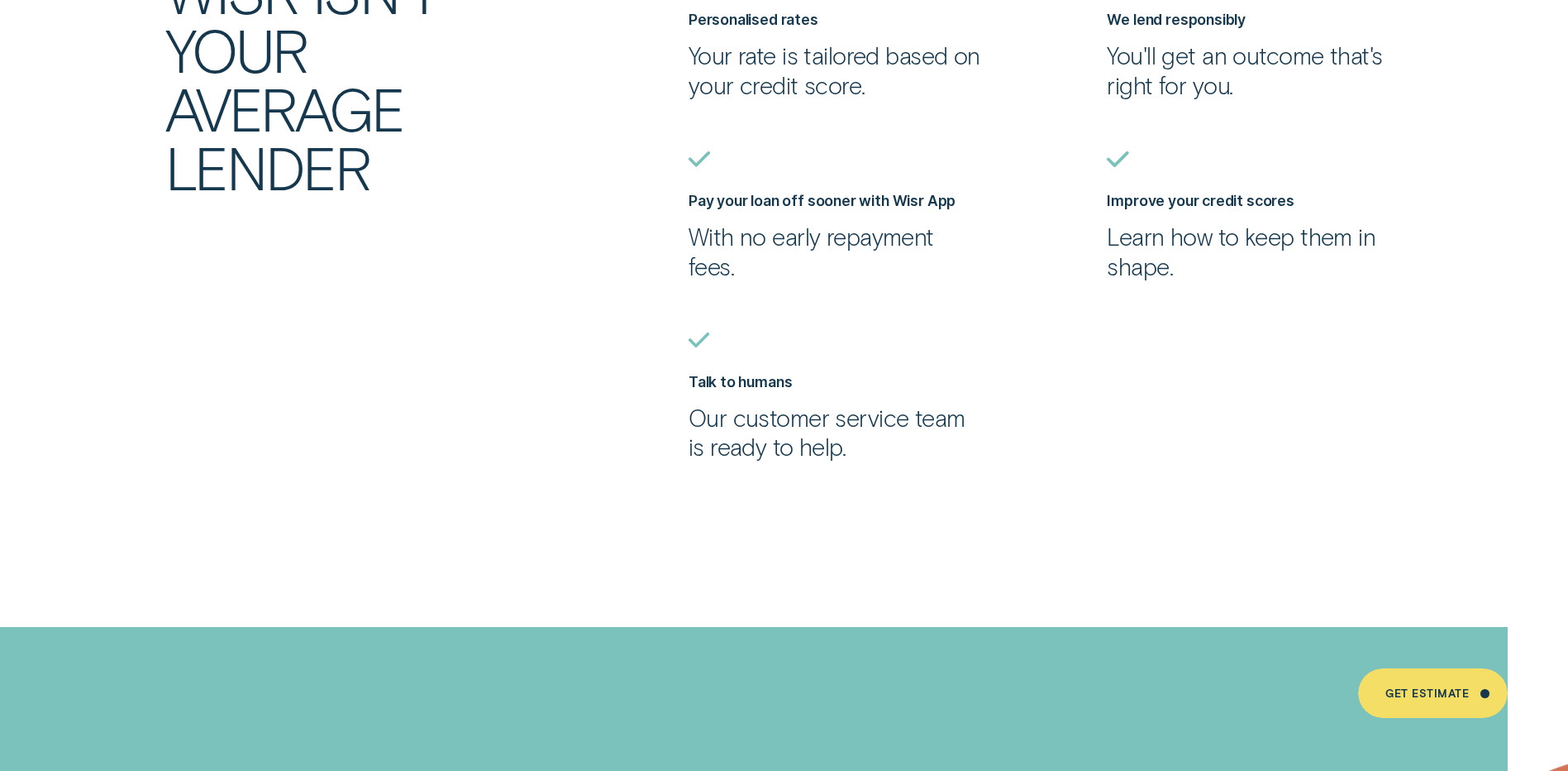
scroll to position [4961, 0]
